Goal: Task Accomplishment & Management: Manage account settings

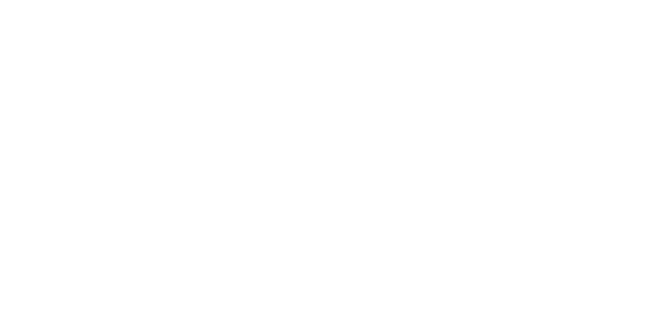
click at [312, 11] on main at bounding box center [334, 165] width 668 height 331
